Goal: Task Accomplishment & Management: Manage account settings

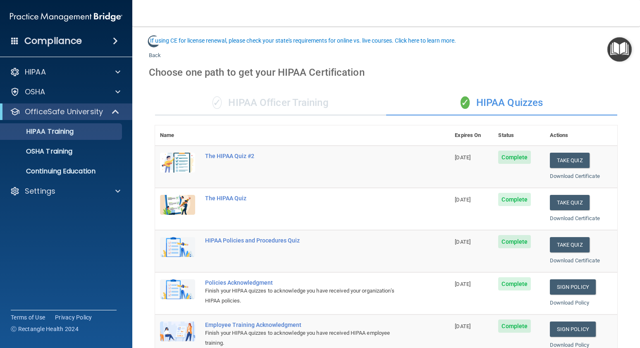
scroll to position [43, 0]
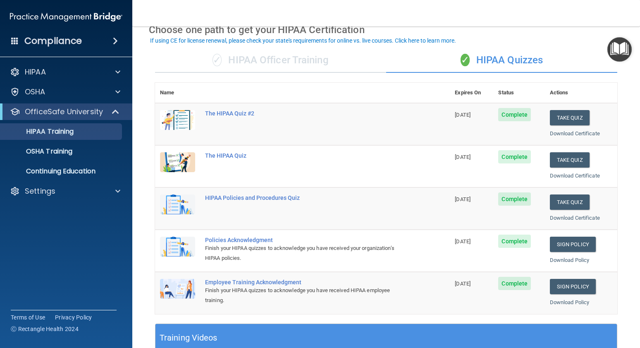
click at [115, 43] on span at bounding box center [115, 41] width 5 height 10
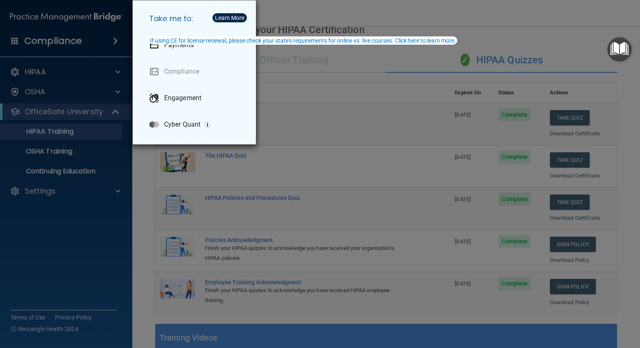
click at [19, 42] on div "Take me to: Payments Compliance Engagement Cyber Quant" at bounding box center [320, 174] width 640 height 348
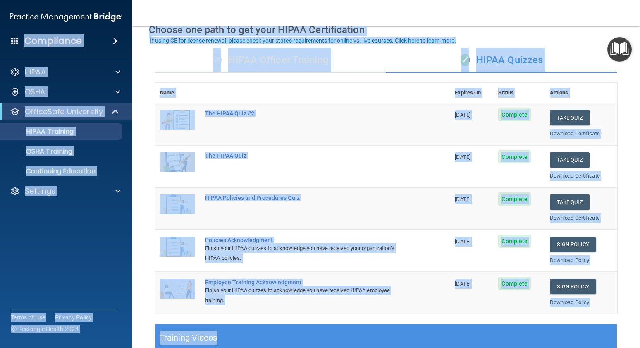
click at [62, 24] on img at bounding box center [66, 17] width 112 height 17
click at [192, 7] on nav "Toggle navigation [PERSON_NAME] [EMAIL_ADDRESS][DOMAIN_NAME] Manage My Enterpri…" at bounding box center [386, 13] width 508 height 26
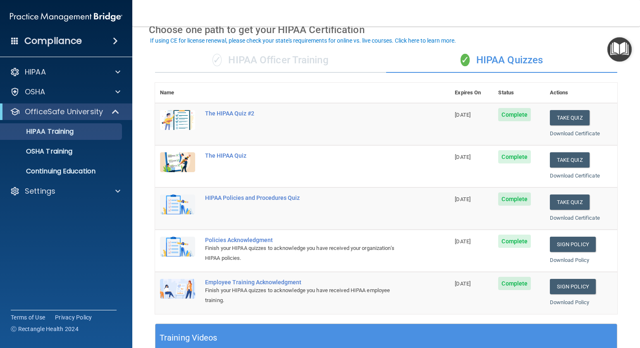
click at [23, 39] on div "Compliance" at bounding box center [66, 41] width 132 height 18
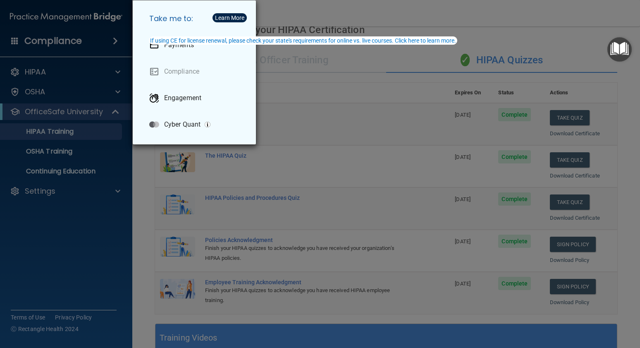
click at [14, 41] on div "Take me to: Payments Compliance Engagement Cyber Quant" at bounding box center [320, 174] width 640 height 348
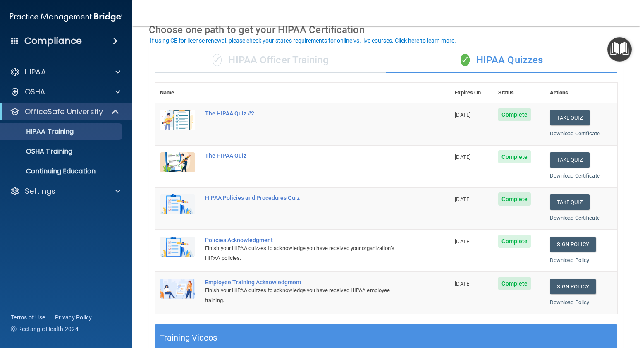
click at [14, 41] on span at bounding box center [14, 40] width 7 height 7
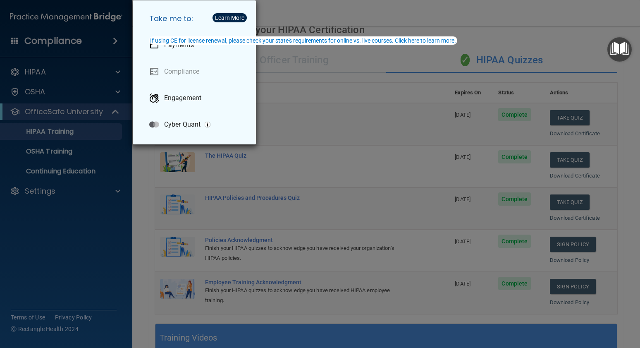
click at [118, 43] on div "Take me to: Payments Compliance Engagement Cyber Quant" at bounding box center [320, 174] width 640 height 348
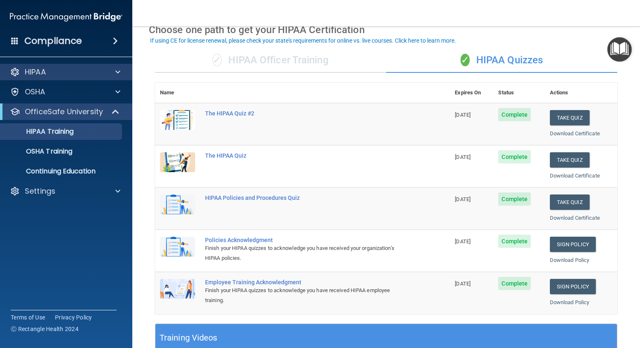
click at [103, 72] on div "HIPAA" at bounding box center [55, 72] width 103 height 10
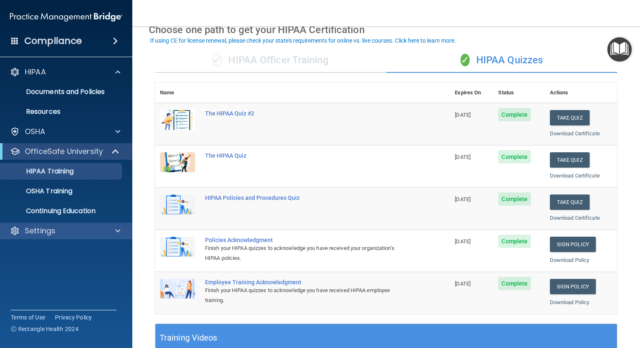
click at [118, 234] on span at bounding box center [117, 231] width 5 height 10
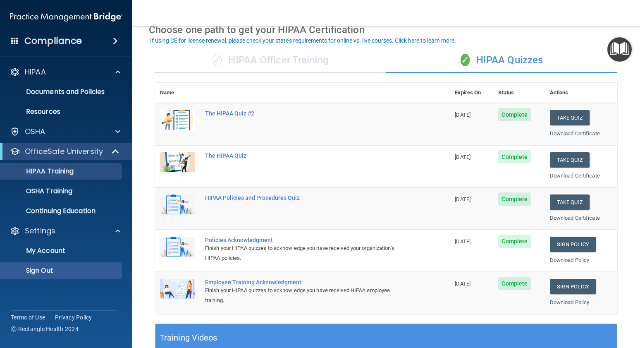
click at [81, 264] on link "Sign Out" at bounding box center [57, 270] width 130 height 17
